Goal: Task Accomplishment & Management: Complete application form

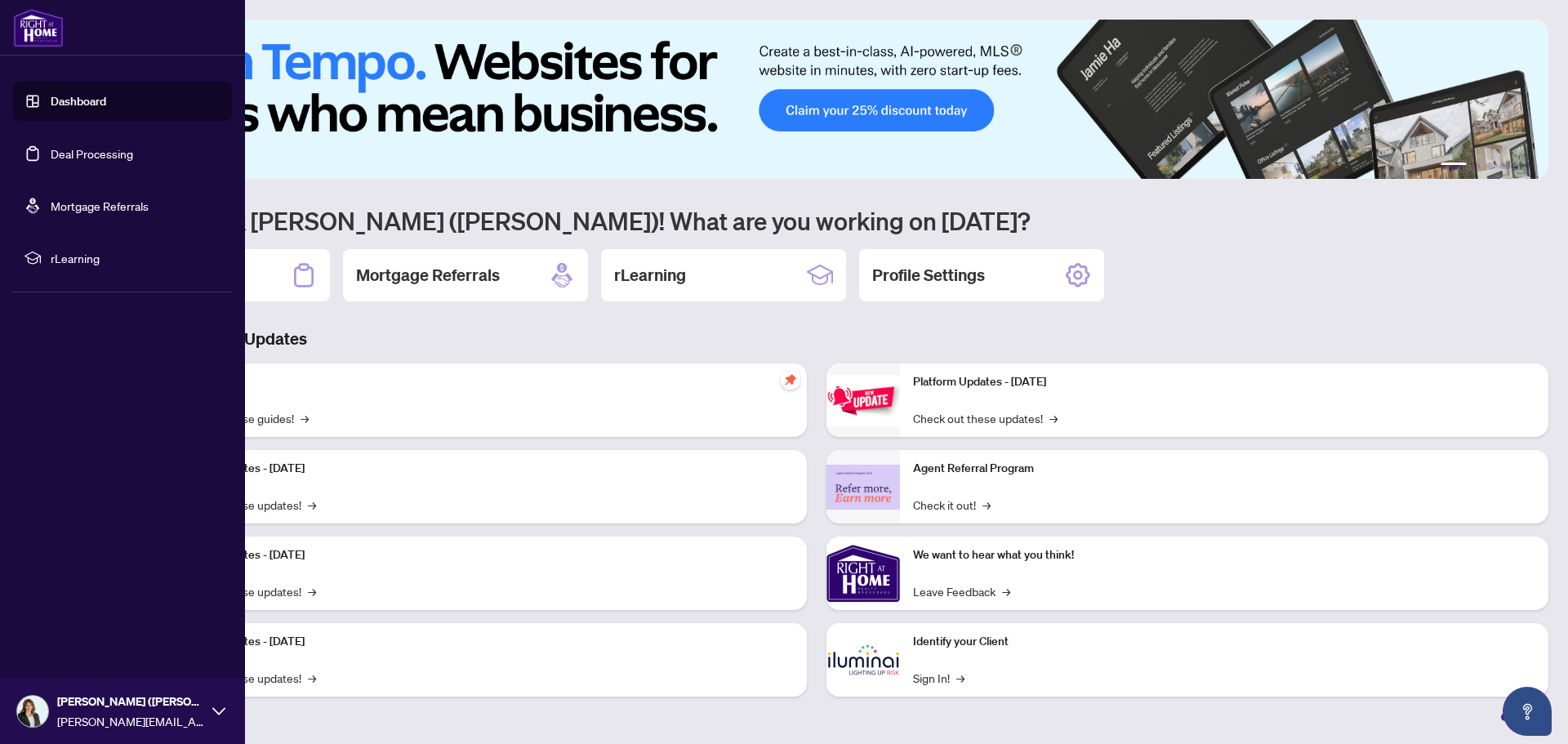
click at [76, 147] on link "Deal Processing" at bounding box center [92, 154] width 83 height 15
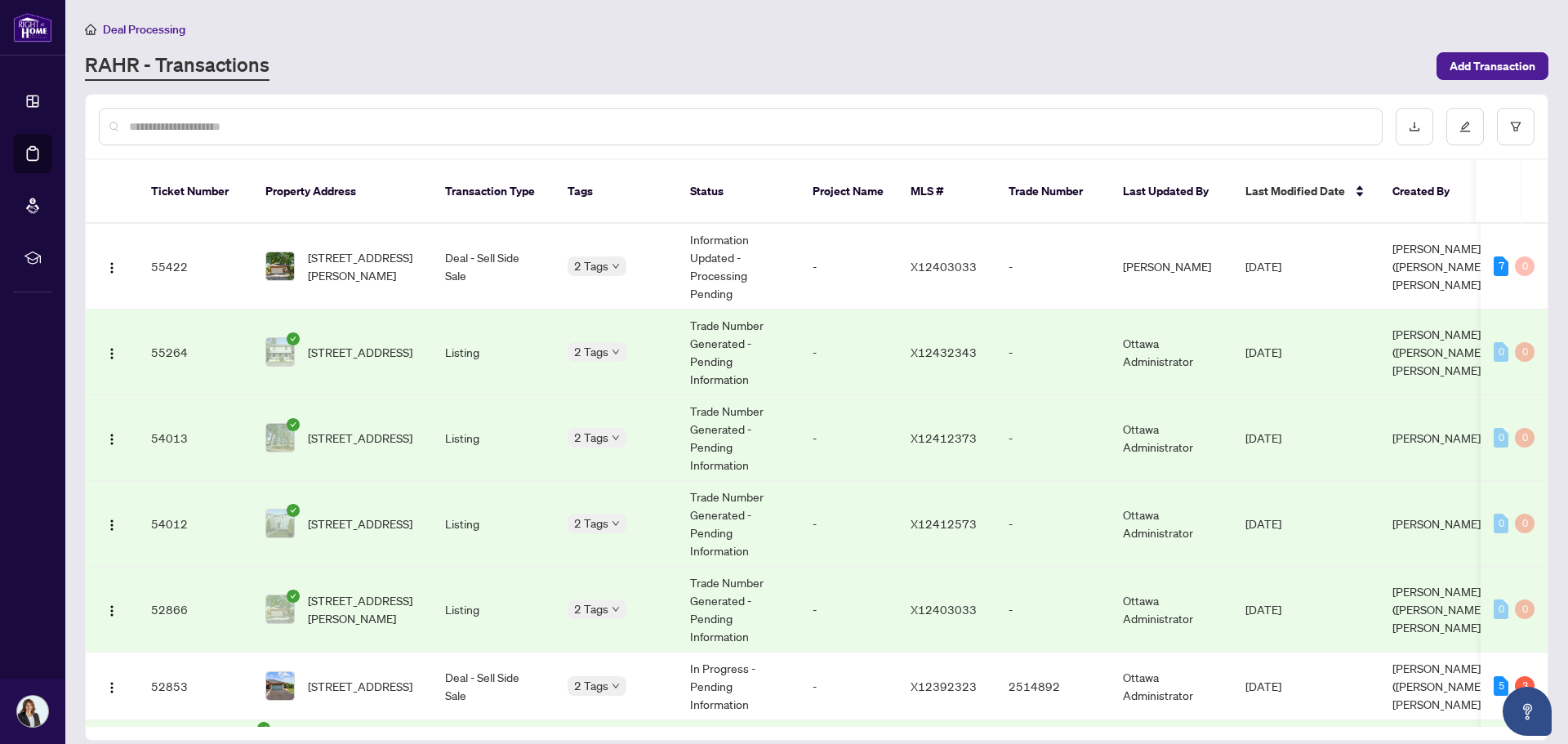
click at [732, 124] on input "text" at bounding box center [749, 127] width 1240 height 18
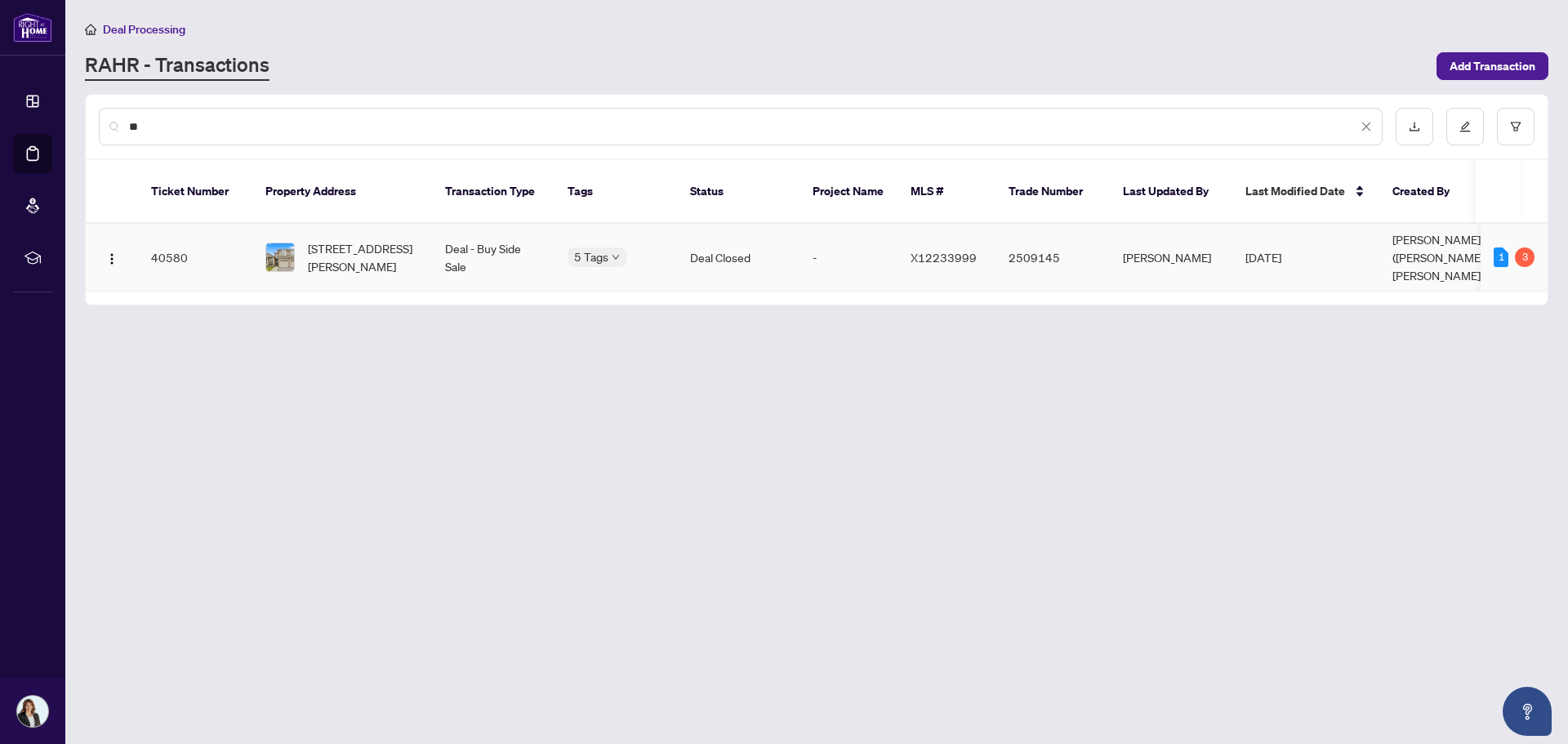
type input "*"
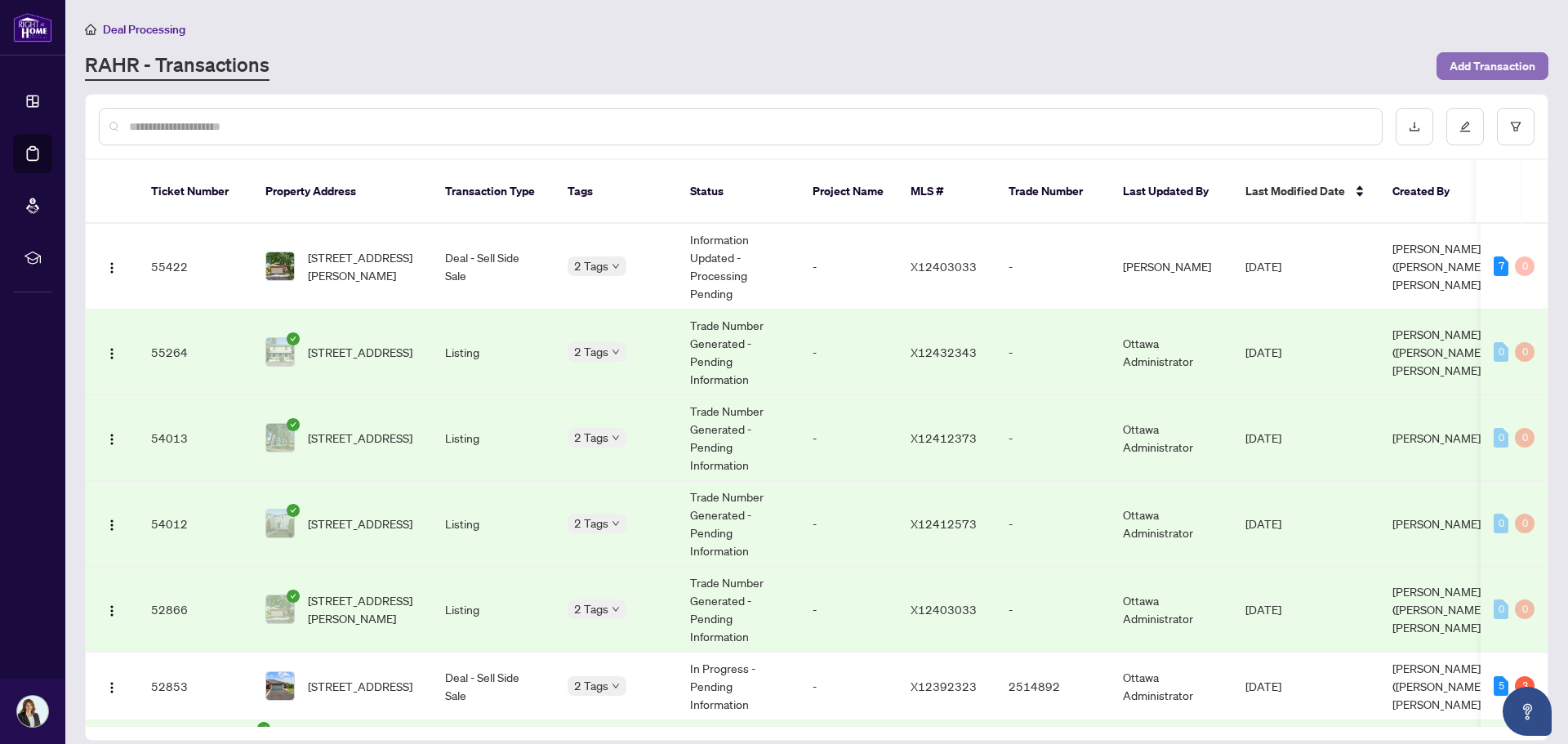
click at [1487, 59] on span "Add Transaction" at bounding box center [1492, 66] width 86 height 26
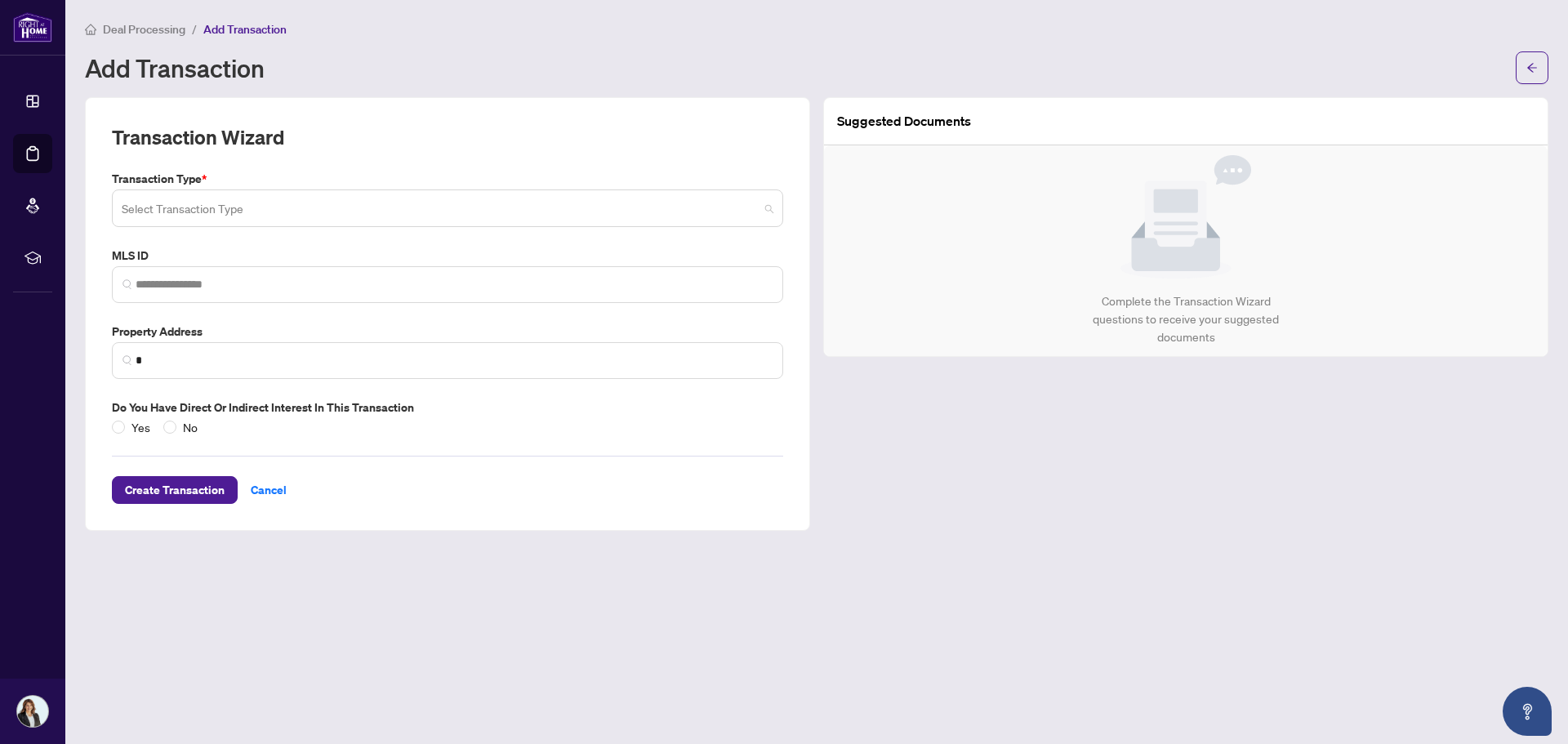
click at [177, 207] on input "search" at bounding box center [440, 211] width 637 height 36
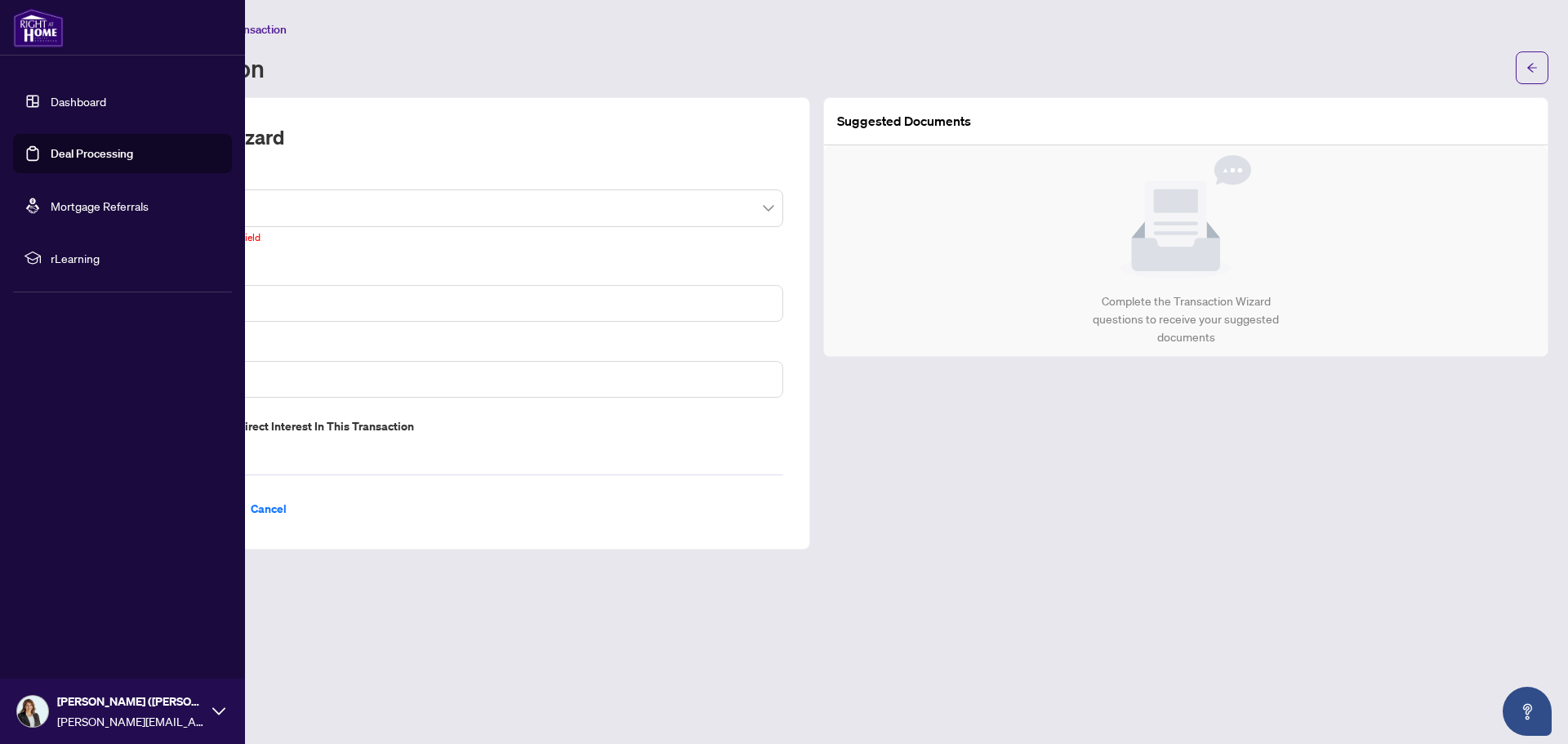
click at [88, 147] on link "Deal Processing" at bounding box center [92, 154] width 83 height 15
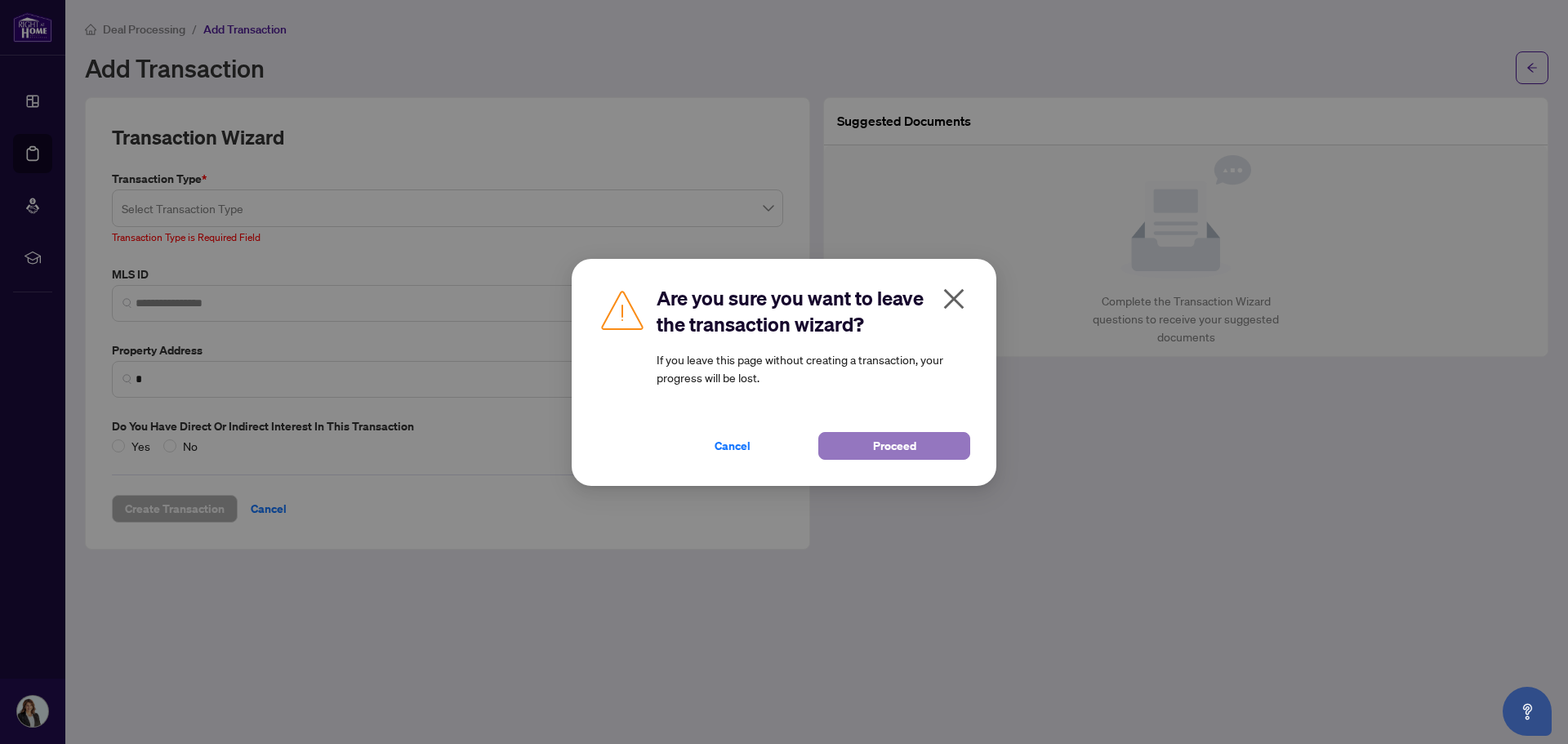
click at [912, 456] on span "Proceed" at bounding box center [894, 446] width 43 height 26
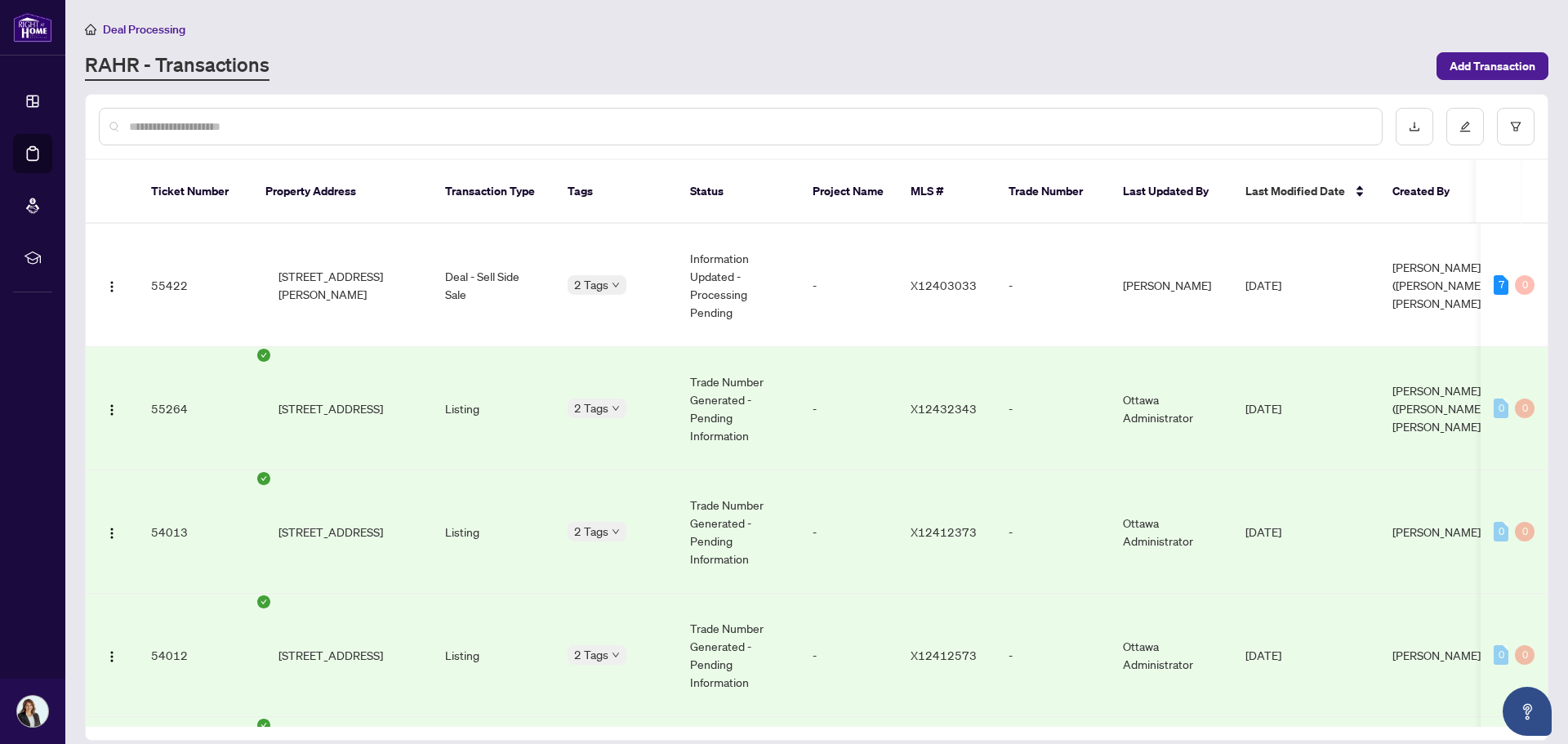
click at [238, 128] on input "text" at bounding box center [749, 127] width 1240 height 18
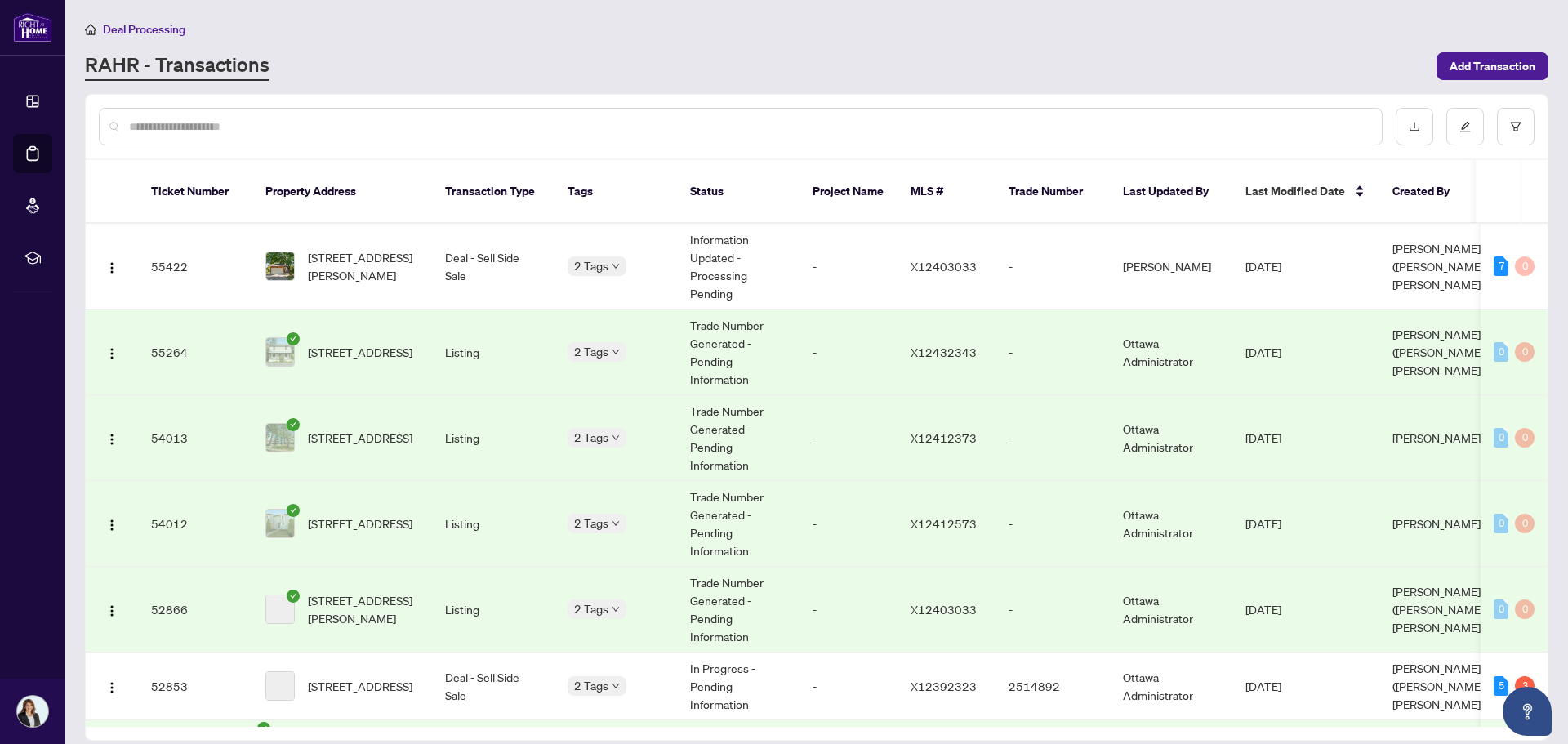
click at [238, 128] on input "text" at bounding box center [749, 127] width 1240 height 18
type input "********"
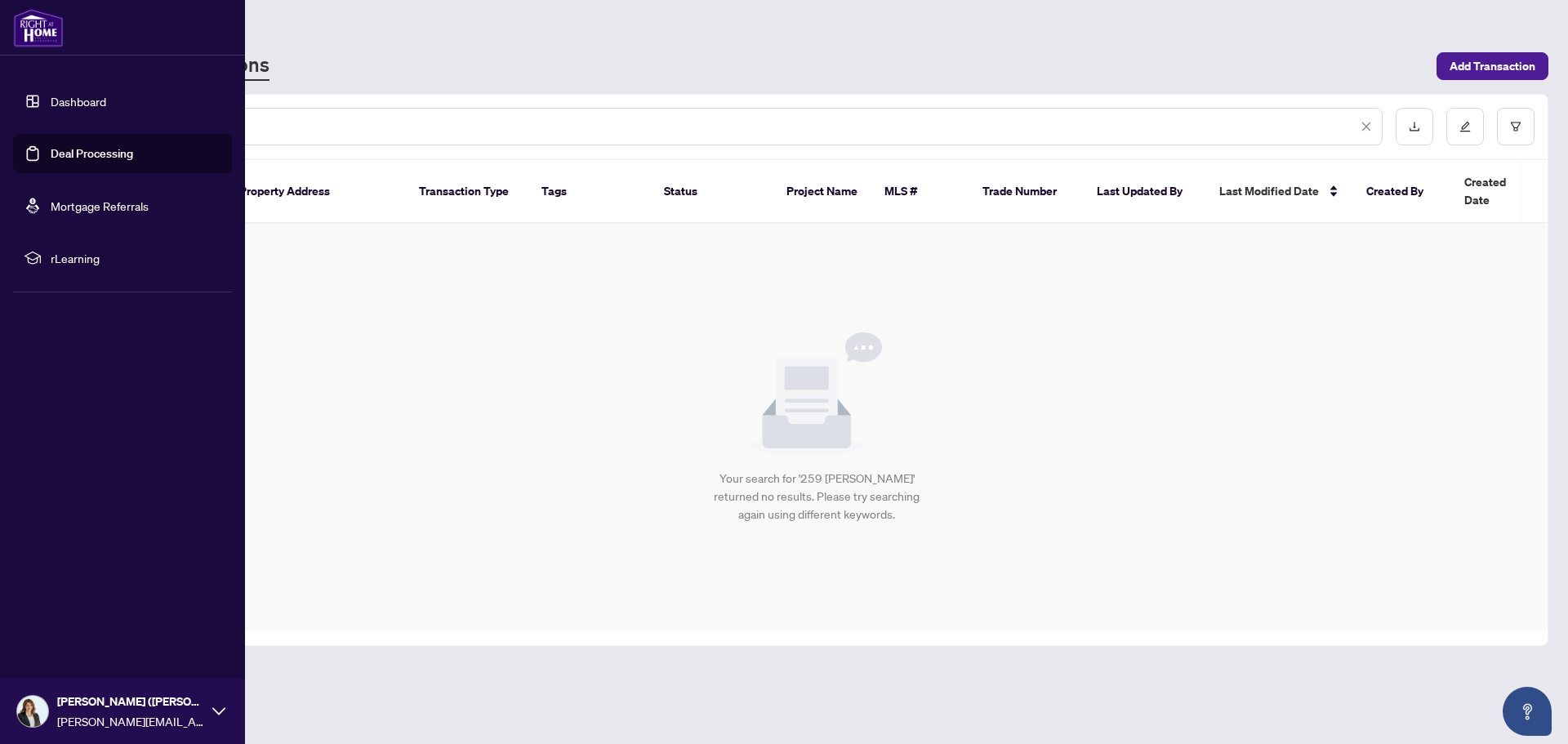
drag, startPoint x: 250, startPoint y: 131, endPoint x: 47, endPoint y: 114, distance: 203.7
click at [47, 114] on div "Dashboard Deal Processing Mortgage Referrals rLearning [PERSON_NAME] ([PERSON_N…" at bounding box center [784, 372] width 1568 height 744
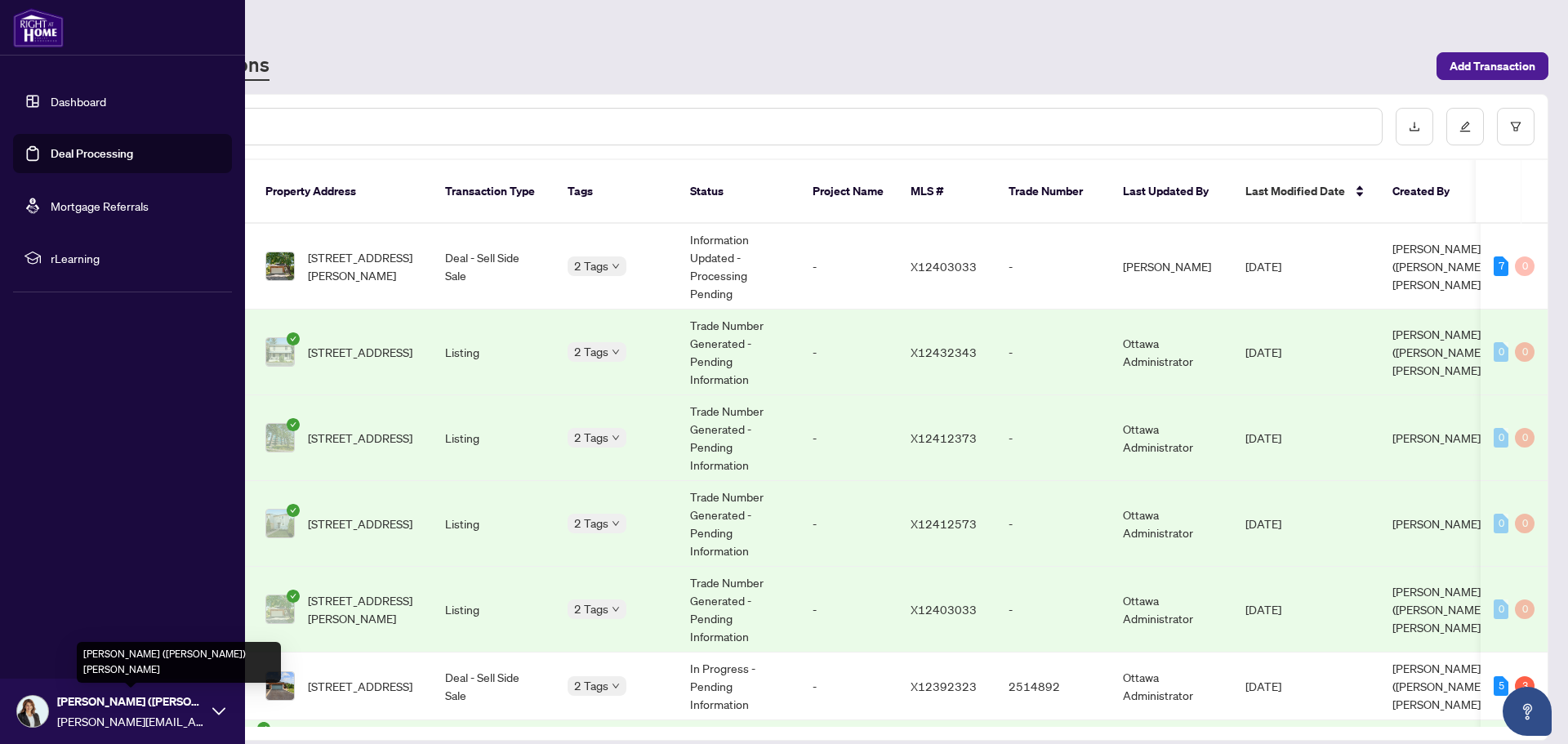
click at [94, 706] on span "[PERSON_NAME] ([PERSON_NAME]) [PERSON_NAME]" at bounding box center [131, 701] width 147 height 18
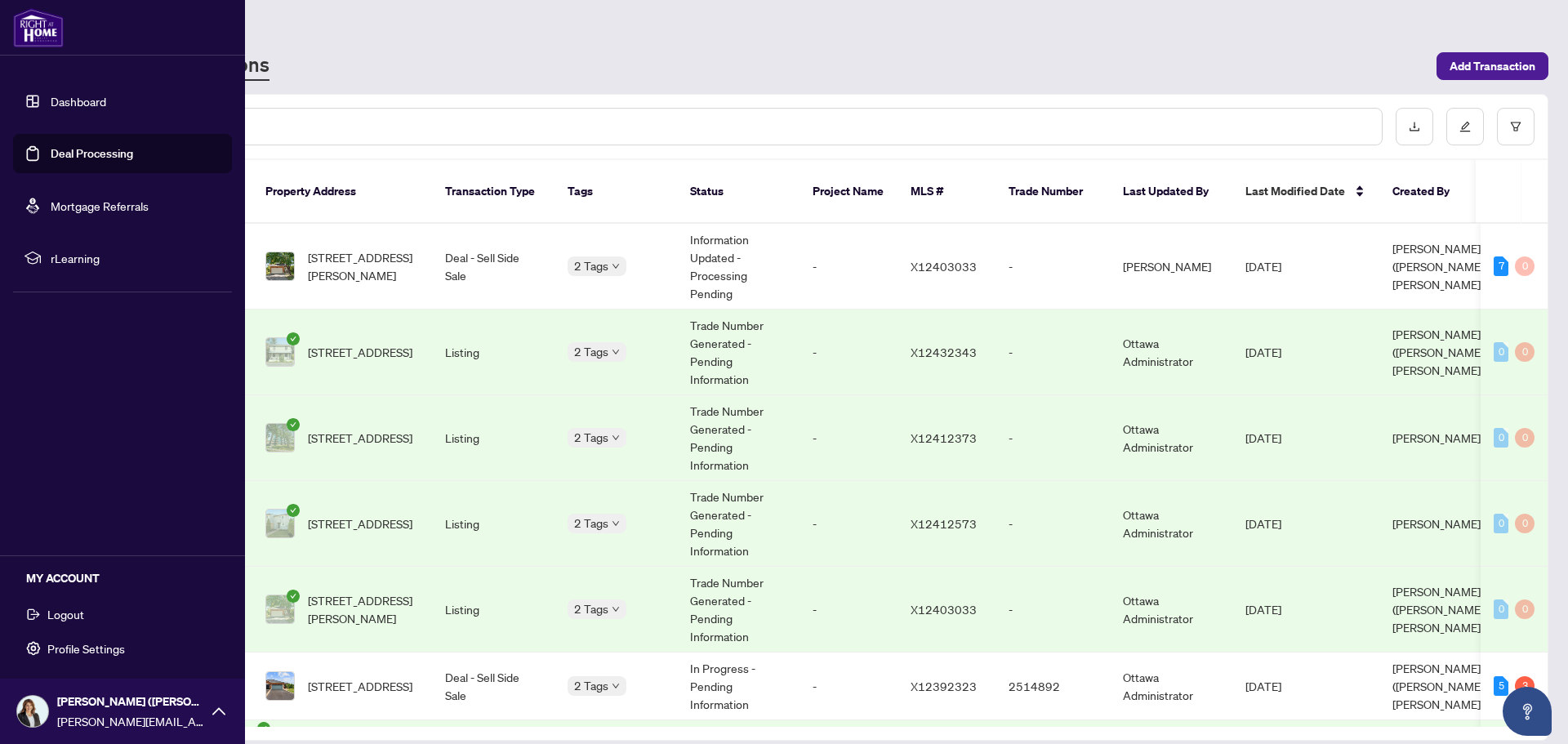
click at [77, 617] on span "Logout" at bounding box center [65, 615] width 37 height 26
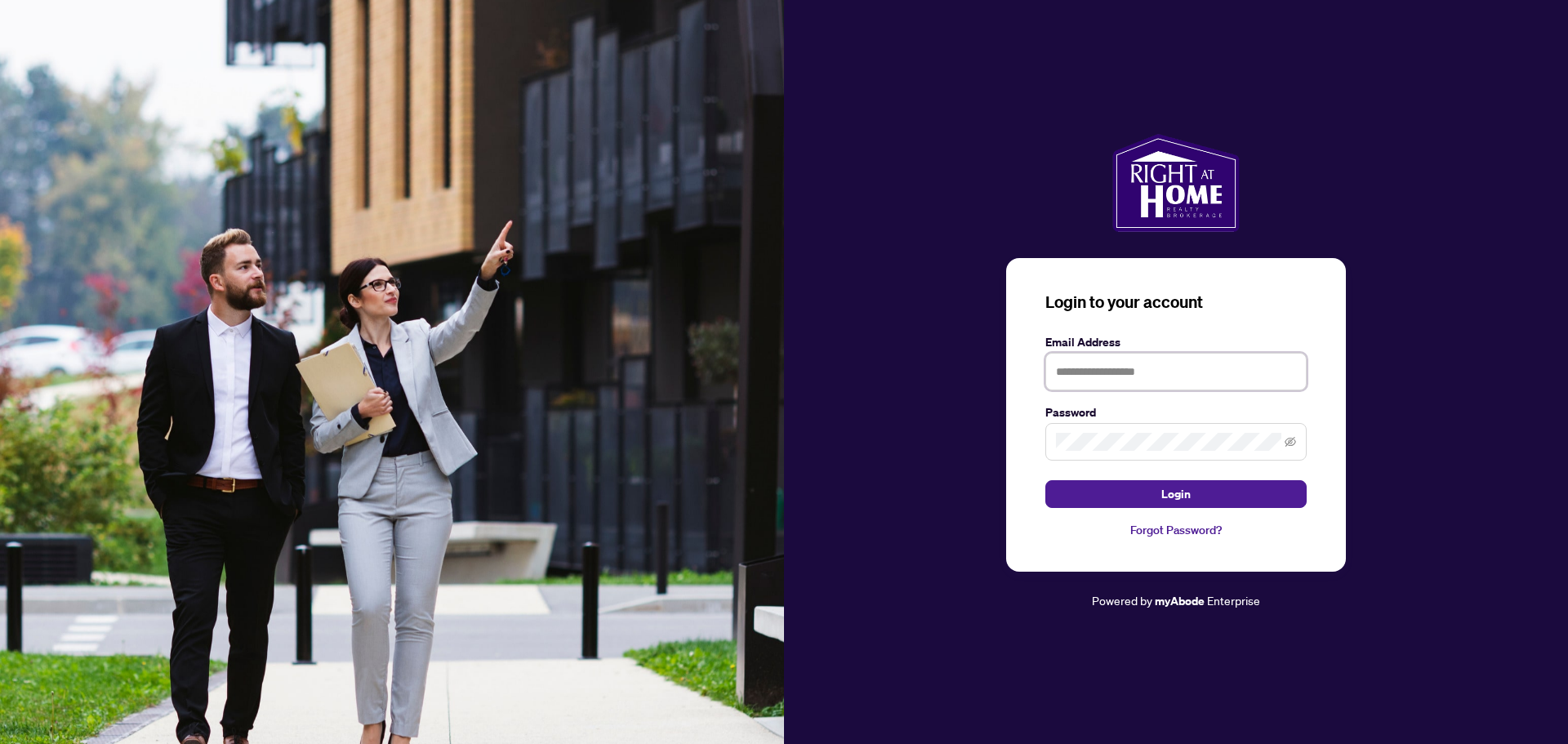
type input "**********"
click at [1168, 489] on span "Login" at bounding box center [1176, 494] width 29 height 26
